Goal: Information Seeking & Learning: Learn about a topic

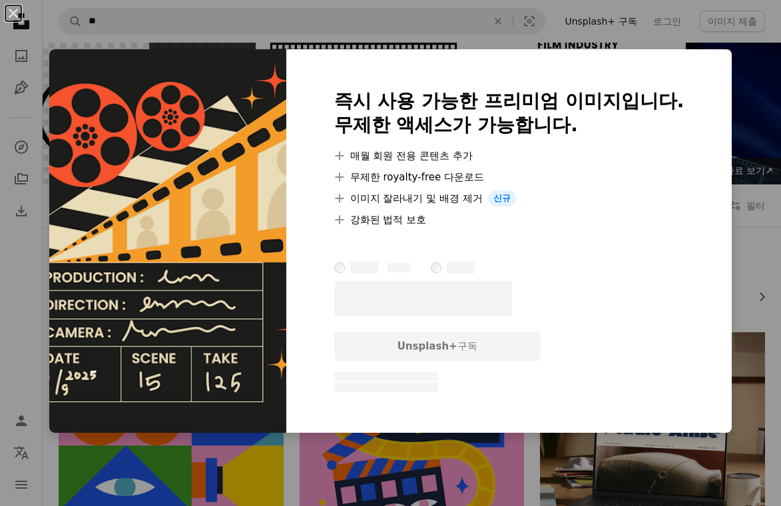
scroll to position [7096, 0]
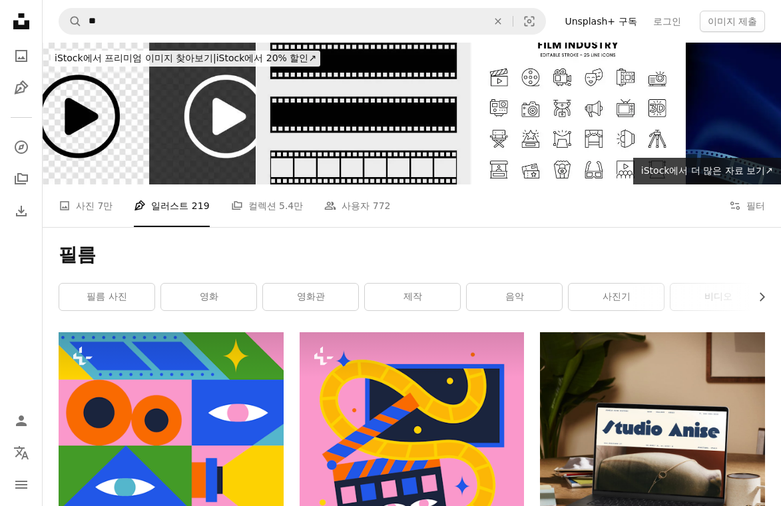
click at [354, 164] on img at bounding box center [363, 114] width 213 height 142
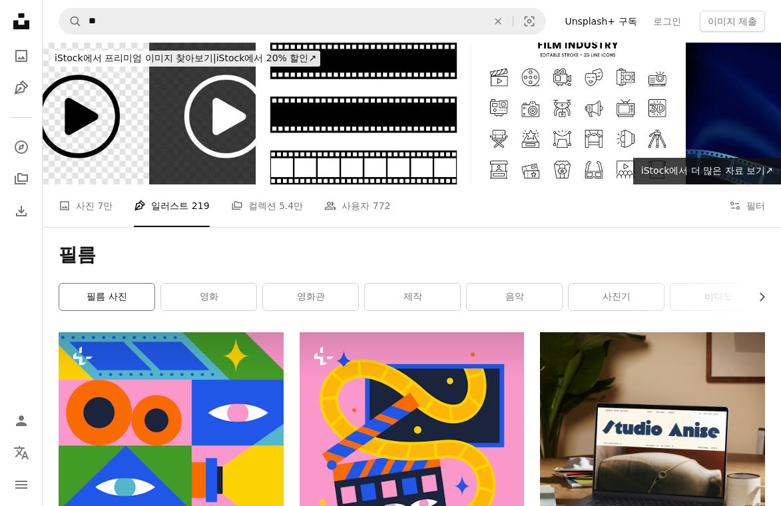
click at [138, 299] on link "필름 사진" at bounding box center [106, 297] width 95 height 27
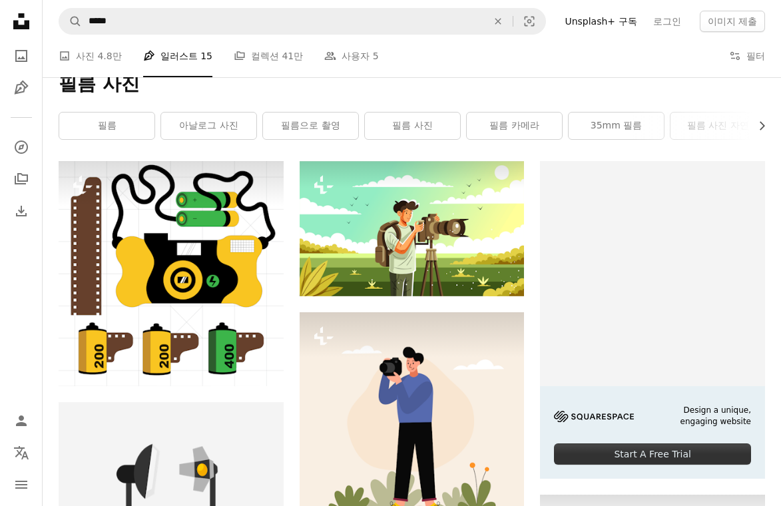
scroll to position [145, 0]
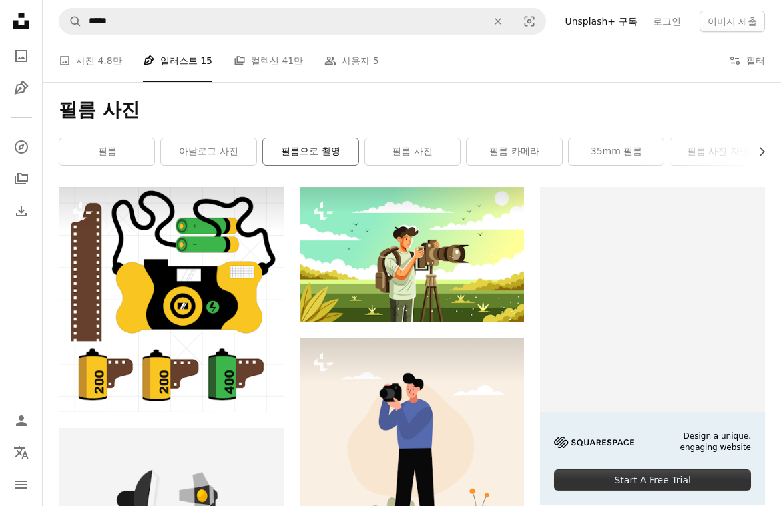
click at [300, 157] on link "필름으로 촬영" at bounding box center [310, 151] width 95 height 27
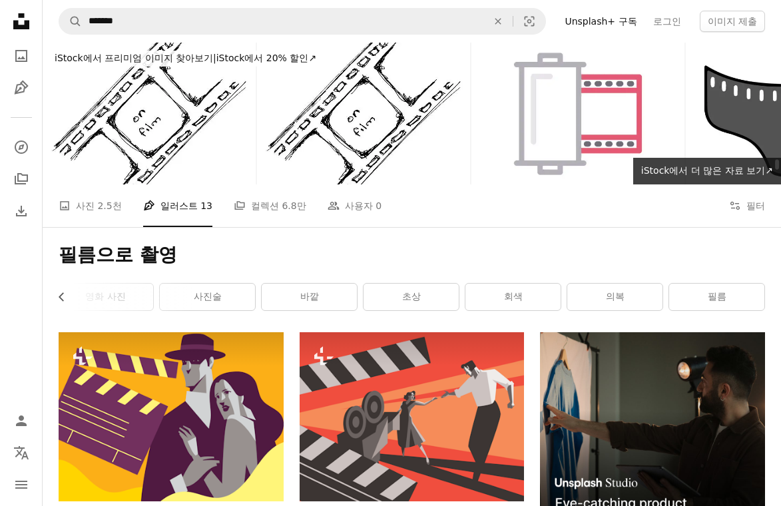
click at [517, 302] on link "회색" at bounding box center [512, 297] width 95 height 27
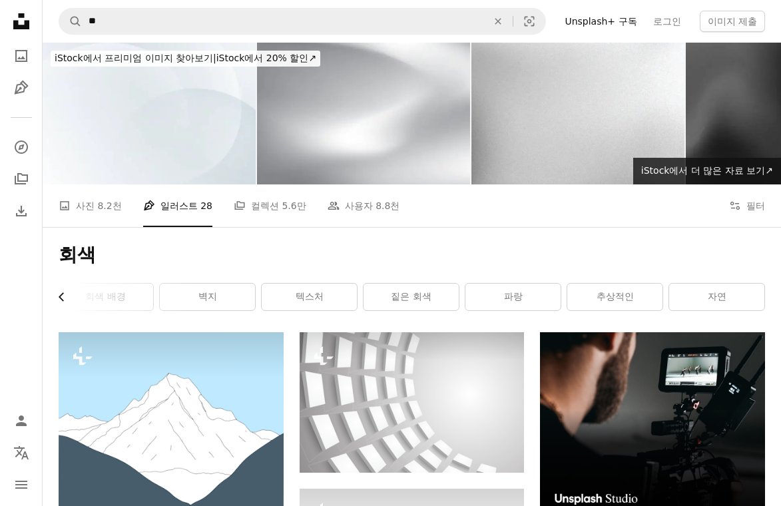
click at [65, 294] on icon "Chevron left" at bounding box center [61, 296] width 13 height 13
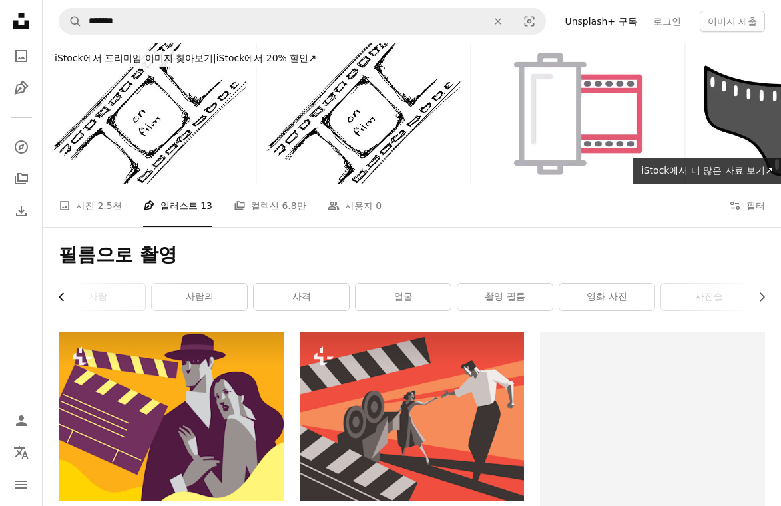
click at [62, 300] on icon "Chevron left" at bounding box center [61, 296] width 13 height 13
click at [614, 296] on link "영화 사진" at bounding box center [615, 297] width 95 height 27
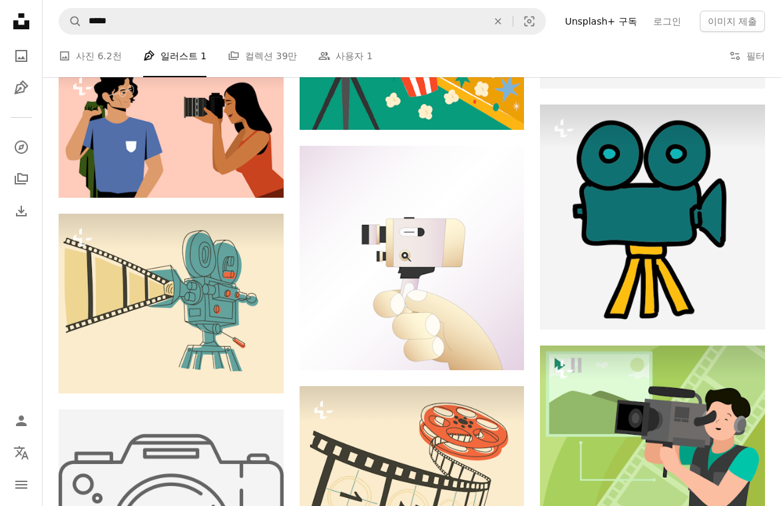
scroll to position [3231, 0]
